Goal: Task Accomplishment & Management: Use online tool/utility

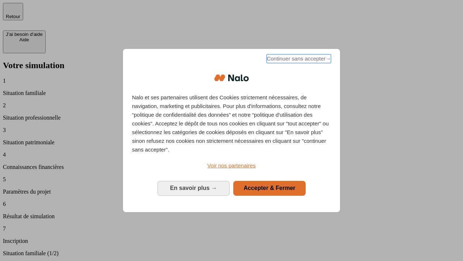
click at [298, 60] on span "Continuer sans accepter →" at bounding box center [299, 58] width 64 height 9
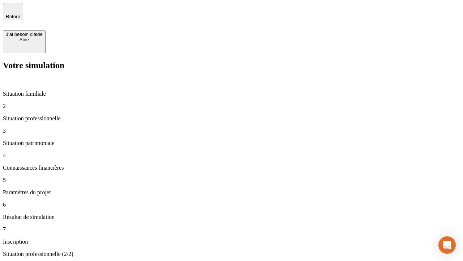
type input "30 000"
